Goal: Task Accomplishment & Management: Use online tool/utility

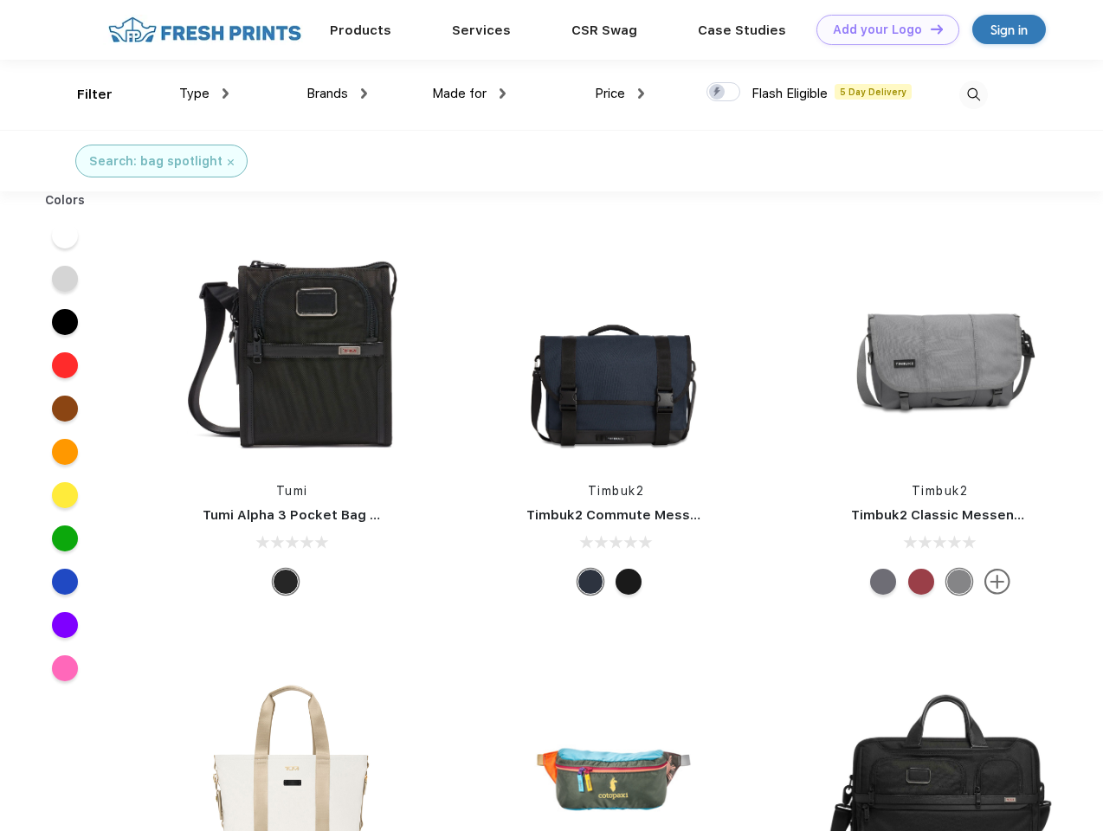
click at [881, 29] on link "Add your Logo Design Tool" at bounding box center [888, 30] width 143 height 30
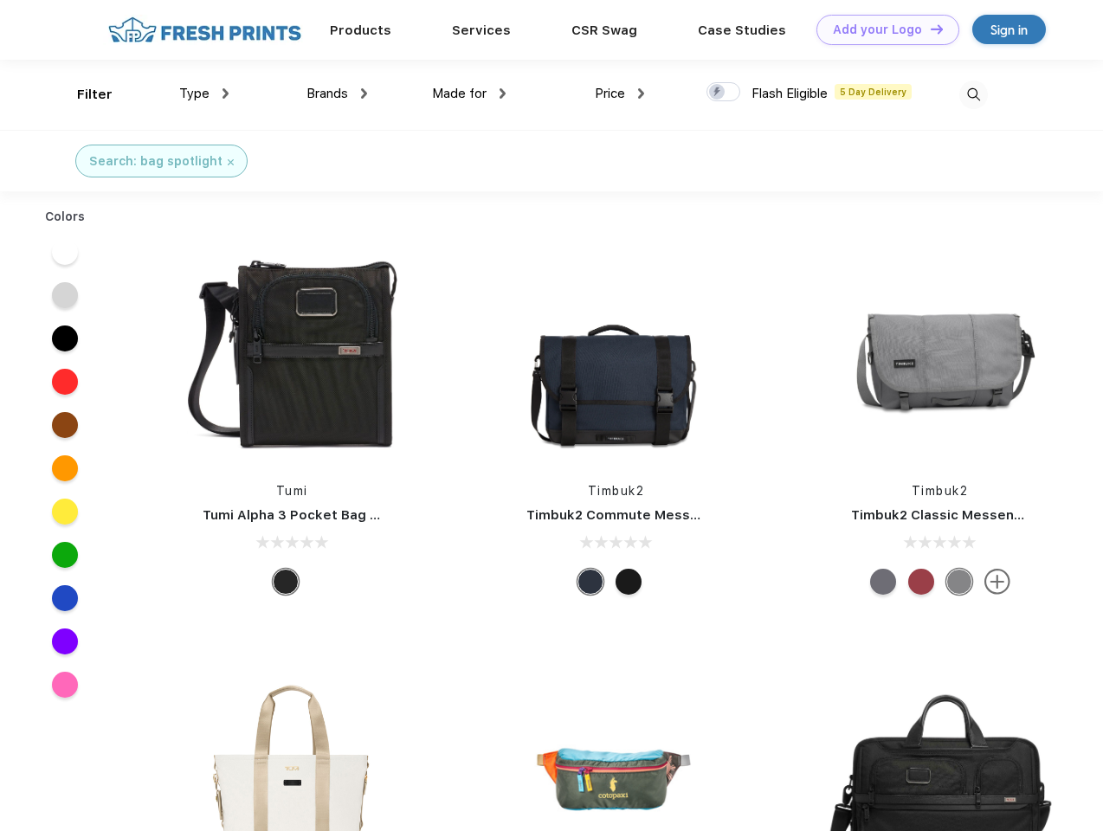
click at [0, 0] on div "Design Tool" at bounding box center [0, 0] width 0 height 0
click at [929, 29] on link "Add your Logo Design Tool" at bounding box center [888, 30] width 143 height 30
click at [83, 94] on div "Filter" at bounding box center [95, 95] width 36 height 20
click at [204, 94] on span "Type" at bounding box center [194, 94] width 30 height 16
click at [337, 94] on span "Brands" at bounding box center [328, 94] width 42 height 16
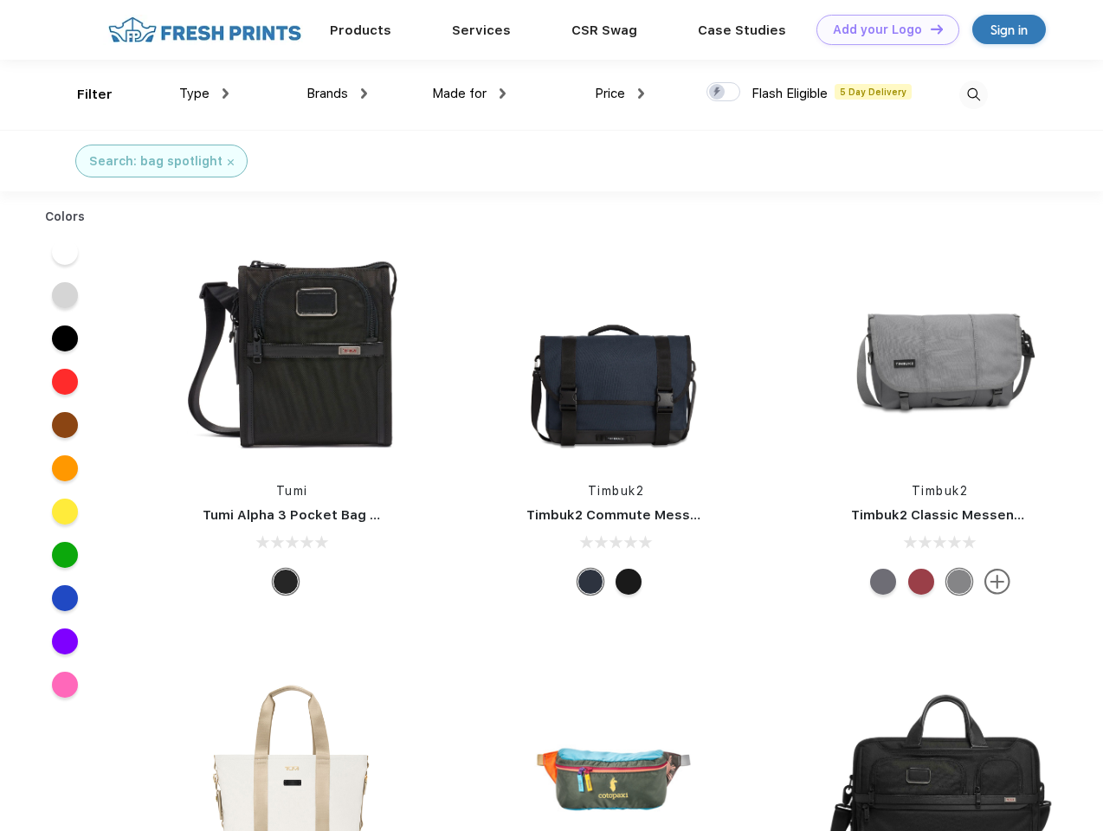
click at [469, 94] on span "Made for" at bounding box center [459, 94] width 55 height 16
click at [620, 94] on span "Price" at bounding box center [610, 94] width 30 height 16
click at [724, 93] on div at bounding box center [724, 91] width 34 height 19
click at [718, 93] on input "checkbox" at bounding box center [712, 86] width 11 height 11
click at [973, 94] on img at bounding box center [973, 95] width 29 height 29
